Goal: Find specific page/section: Find specific page/section

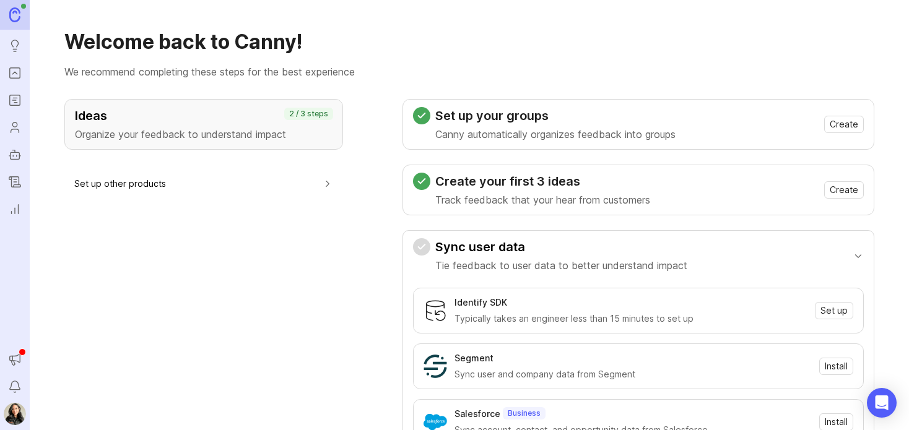
click at [10, 100] on rect "Roadmaps" at bounding box center [15, 100] width 11 height 11
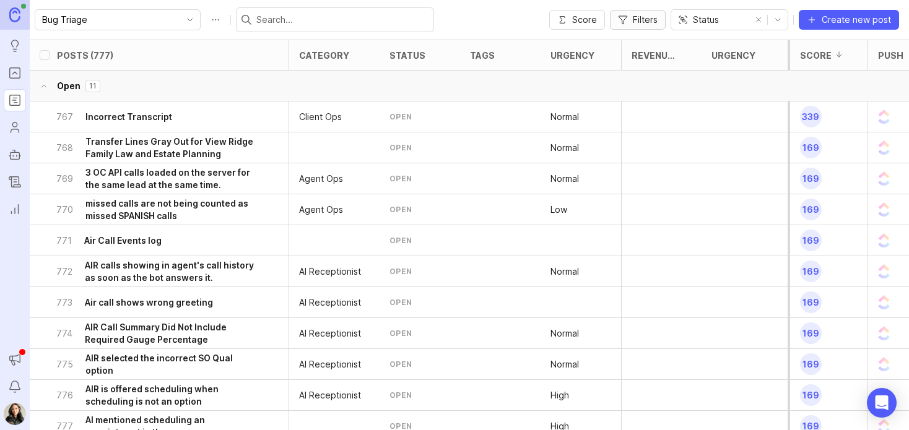
click at [631, 27] on button "Filters" at bounding box center [638, 20] width 56 height 20
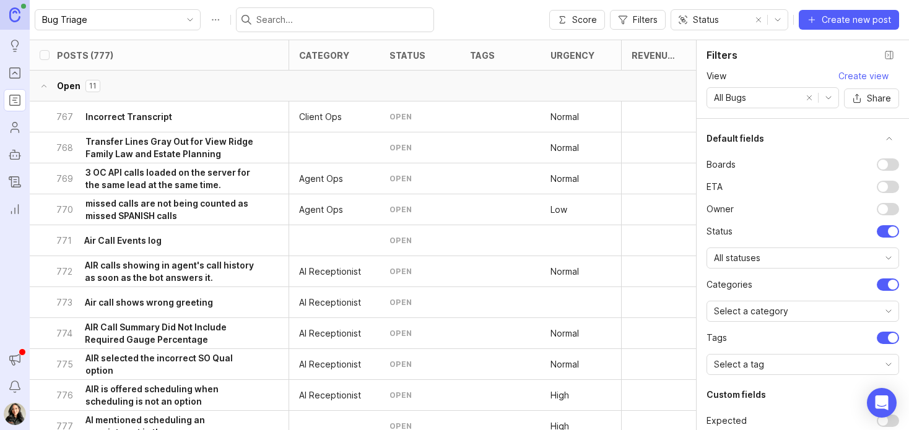
click at [750, 96] on div "All Bugs" at bounding box center [753, 98] width 93 height 20
click at [740, 140] on li "AIR" at bounding box center [773, 141] width 132 height 20
click at [890, 56] on button "Close filter panel" at bounding box center [889, 55] width 20 height 20
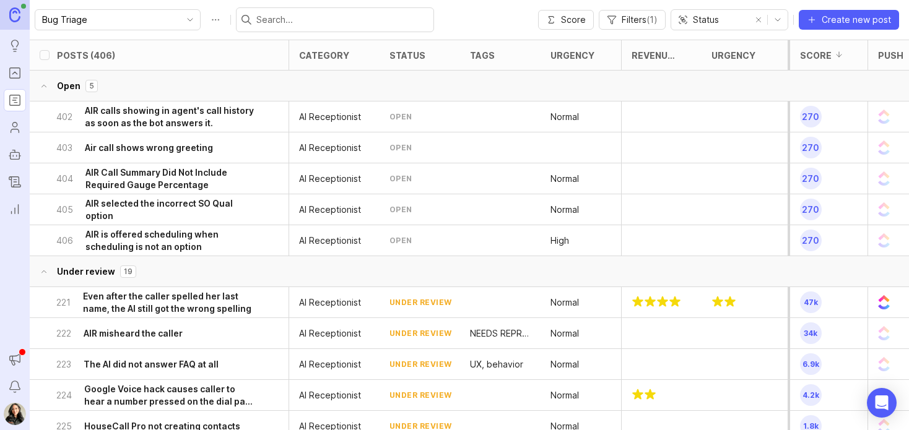
click at [636, 25] on span "Filters ( 1 )" at bounding box center [640, 20] width 36 height 12
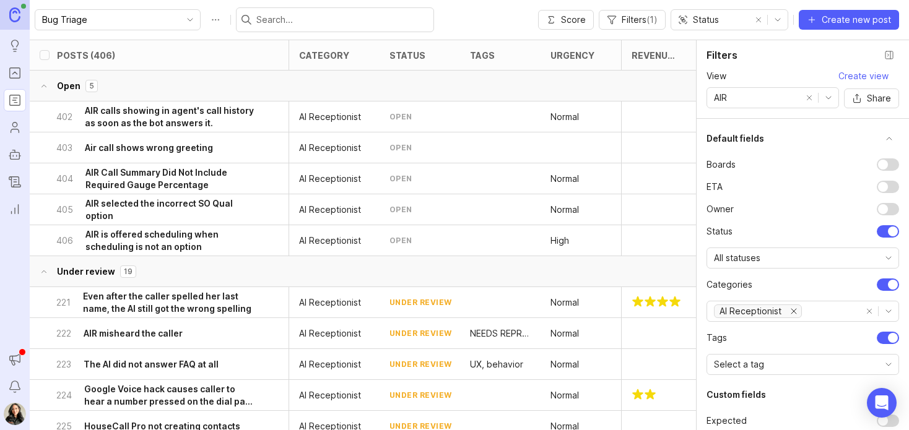
click at [733, 91] on div "AIR" at bounding box center [753, 98] width 93 height 20
click at [736, 157] on span "All Bugs" at bounding box center [731, 162] width 32 height 14
click at [440, 20] on div "Bug Triage Score Filters ( 1 ) Status Create new post" at bounding box center [469, 20] width 879 height 40
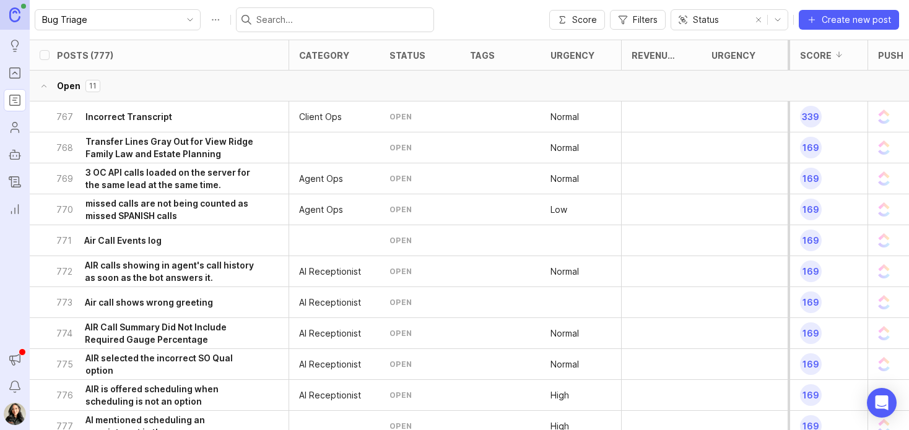
click at [267, 19] on input "text" at bounding box center [342, 20] width 172 height 14
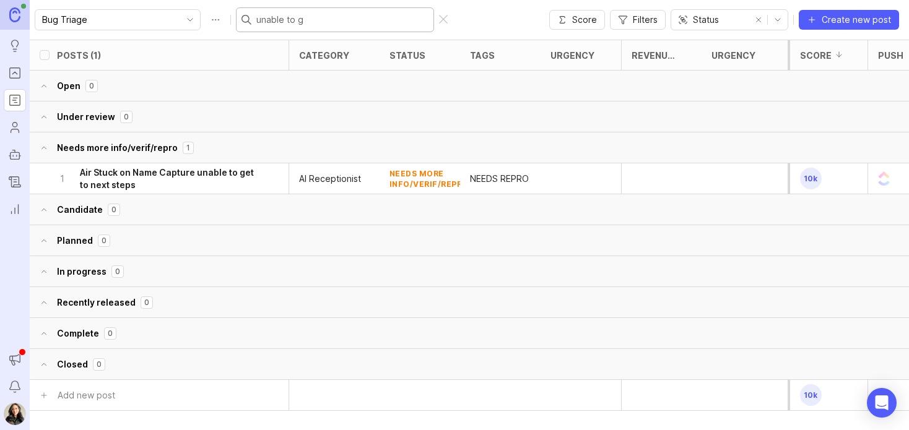
type input "unable to go"
checkbox input "true"
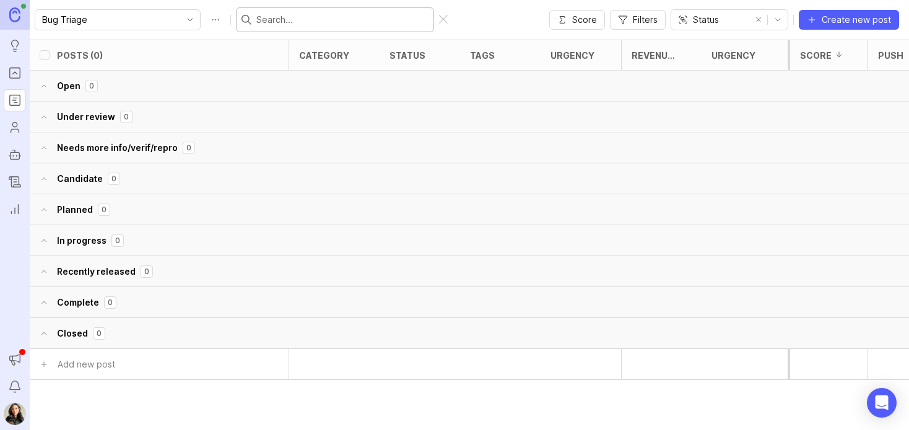
checkbox input "false"
